Goal: Transaction & Acquisition: Purchase product/service

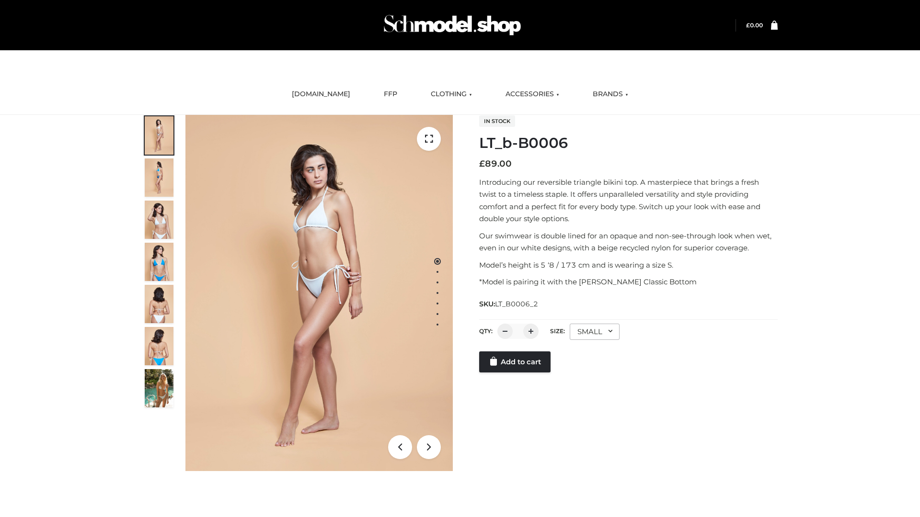
click at [515, 373] on link "Add to cart" at bounding box center [514, 362] width 71 height 21
